Goal: Task Accomplishment & Management: Manage account settings

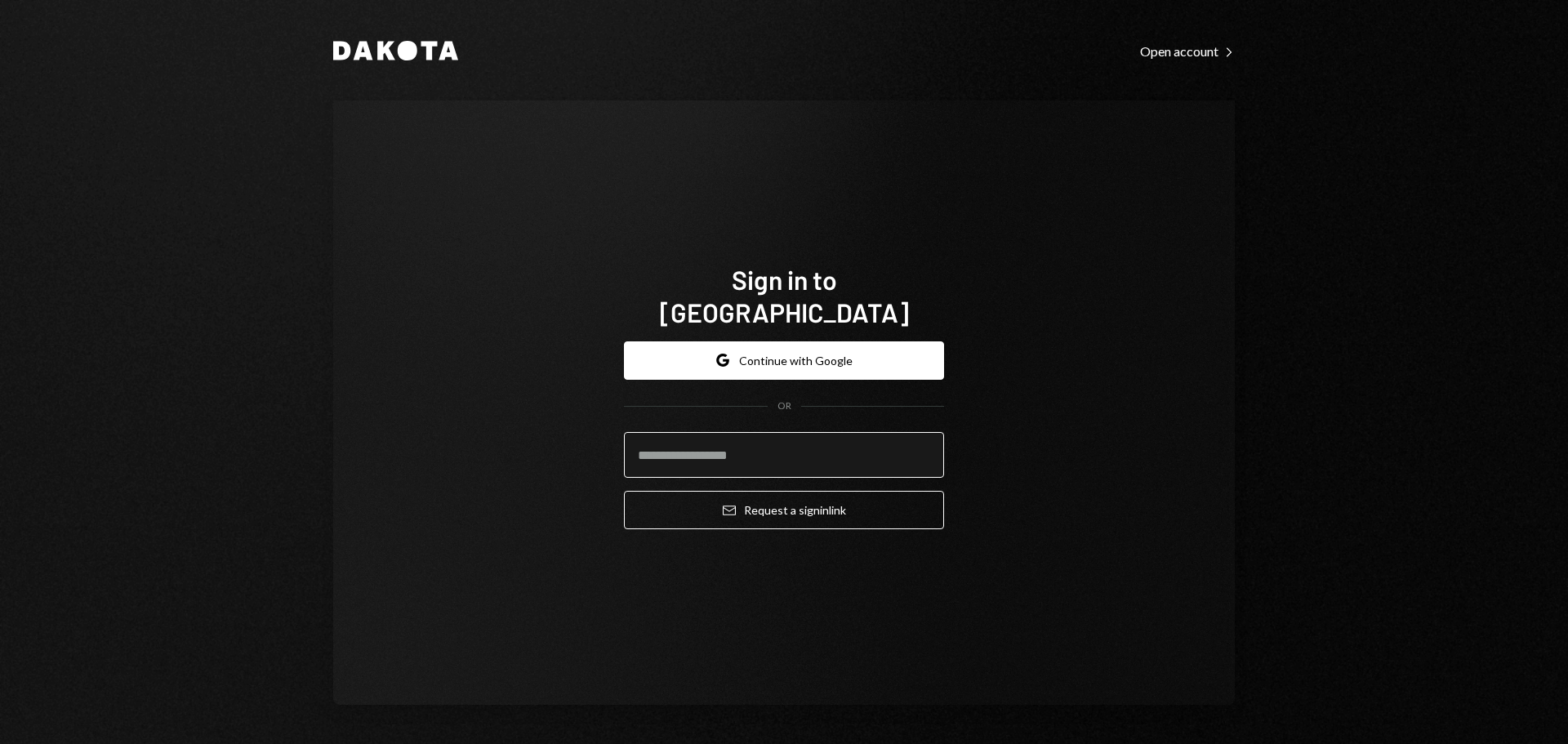
click at [814, 437] on input "email" at bounding box center [784, 454] width 321 height 46
type input "**********"
click at [725, 434] on input "**********" at bounding box center [784, 454] width 321 height 46
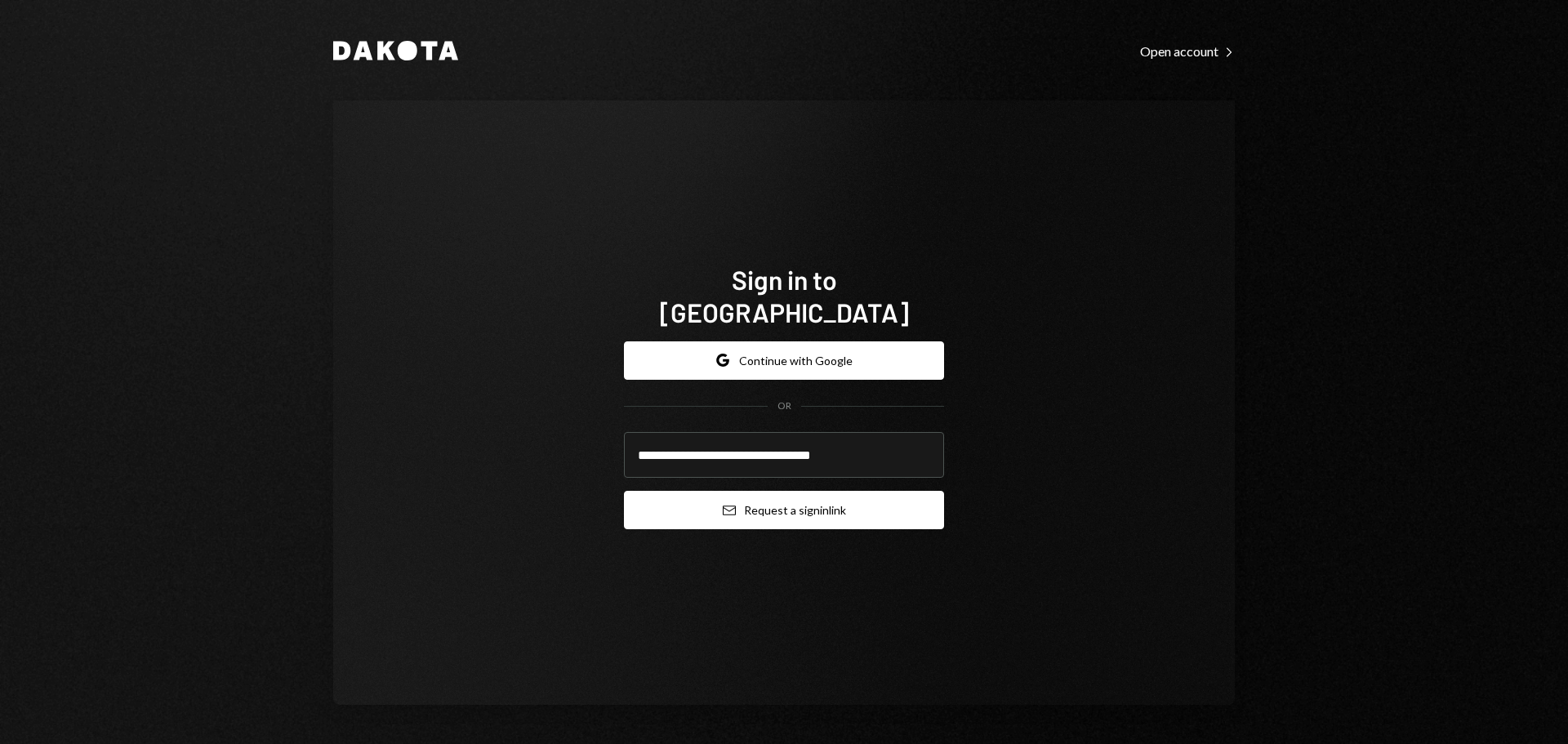
click at [730, 504] on icon "Email" at bounding box center [728, 510] width 13 height 13
